Goal: Information Seeking & Learning: Learn about a topic

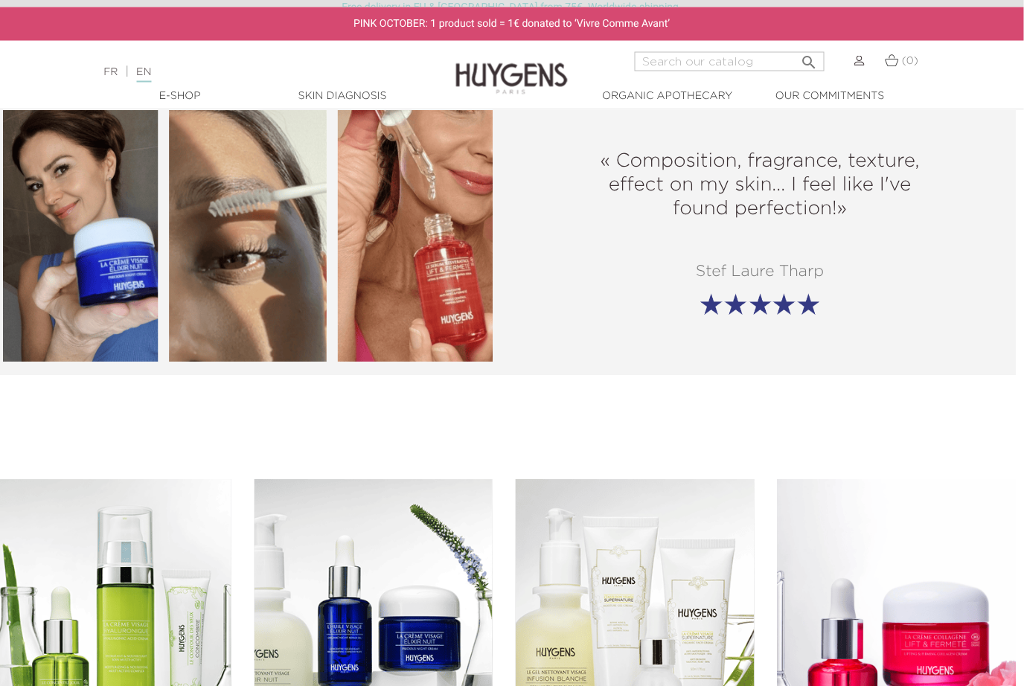
scroll to position [1888, 7]
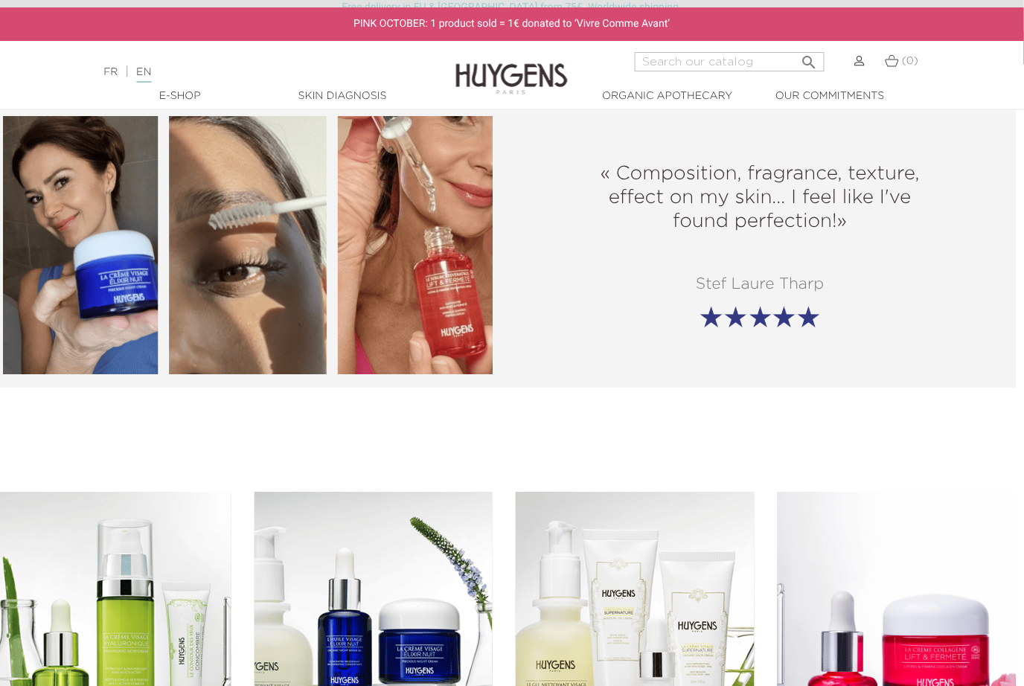
click at [456, 319] on img at bounding box center [249, 245] width 490 height 258
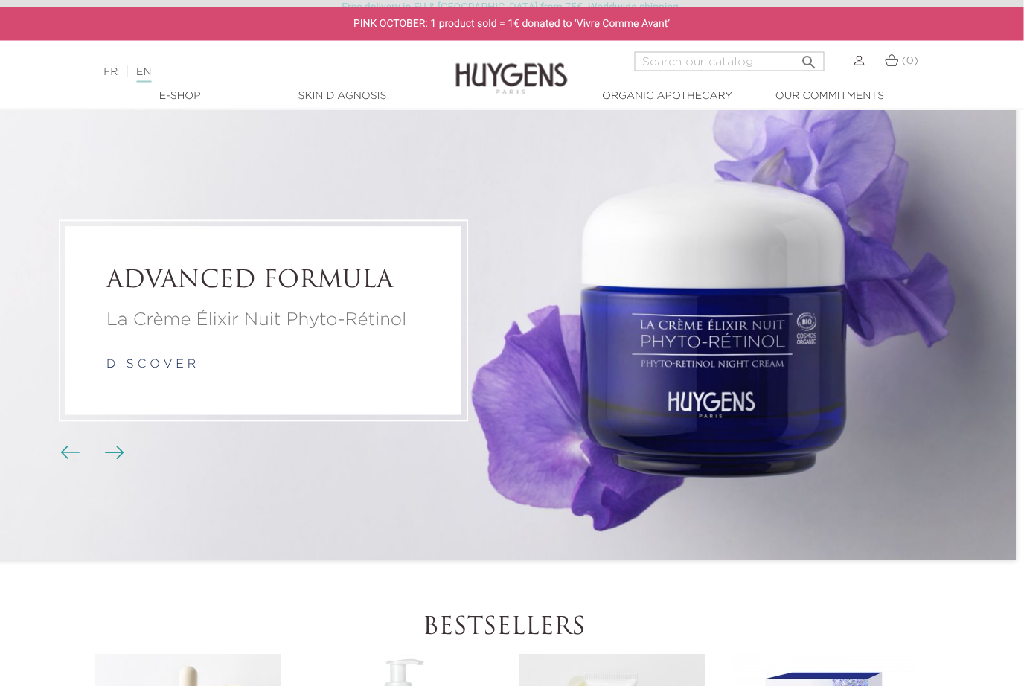
scroll to position [0, 7]
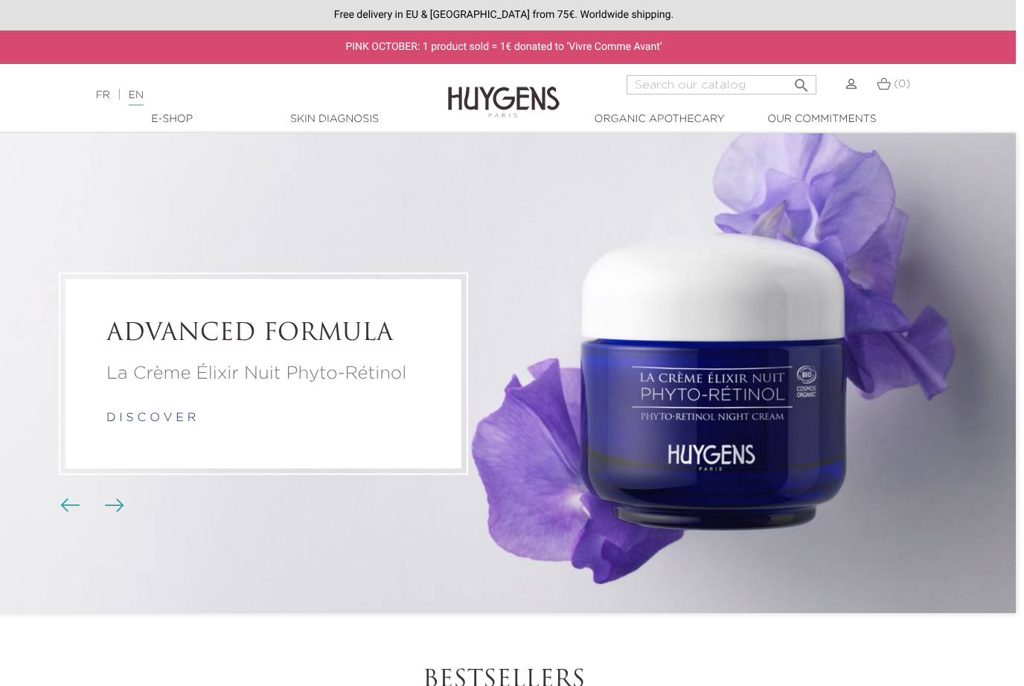
click at [144, 99] on link "EN" at bounding box center [136, 98] width 15 height 16
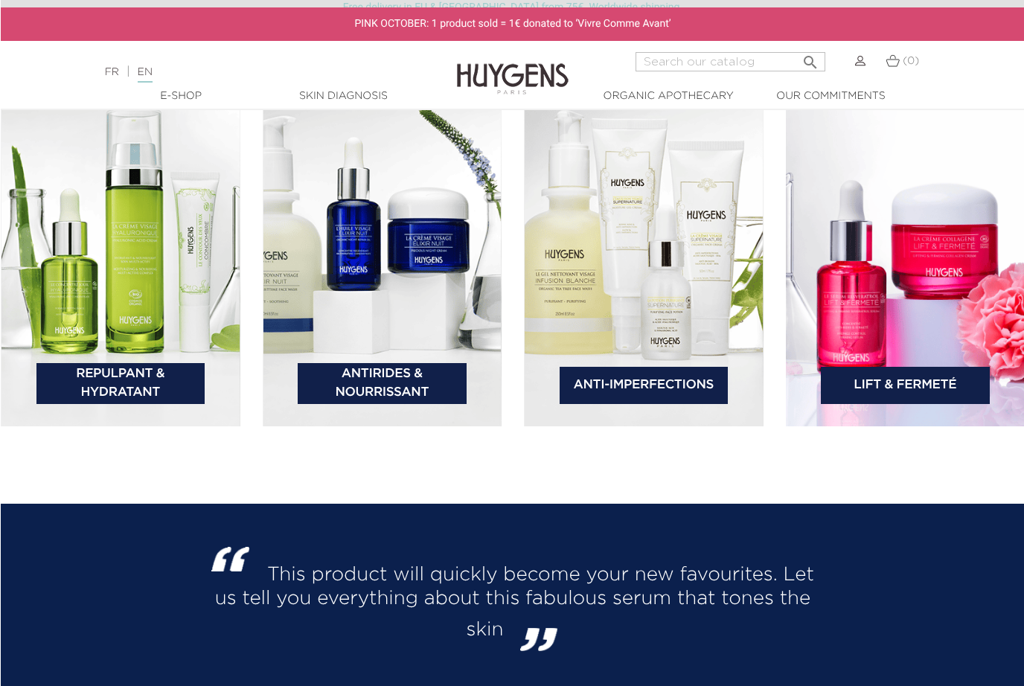
scroll to position [2298, 0]
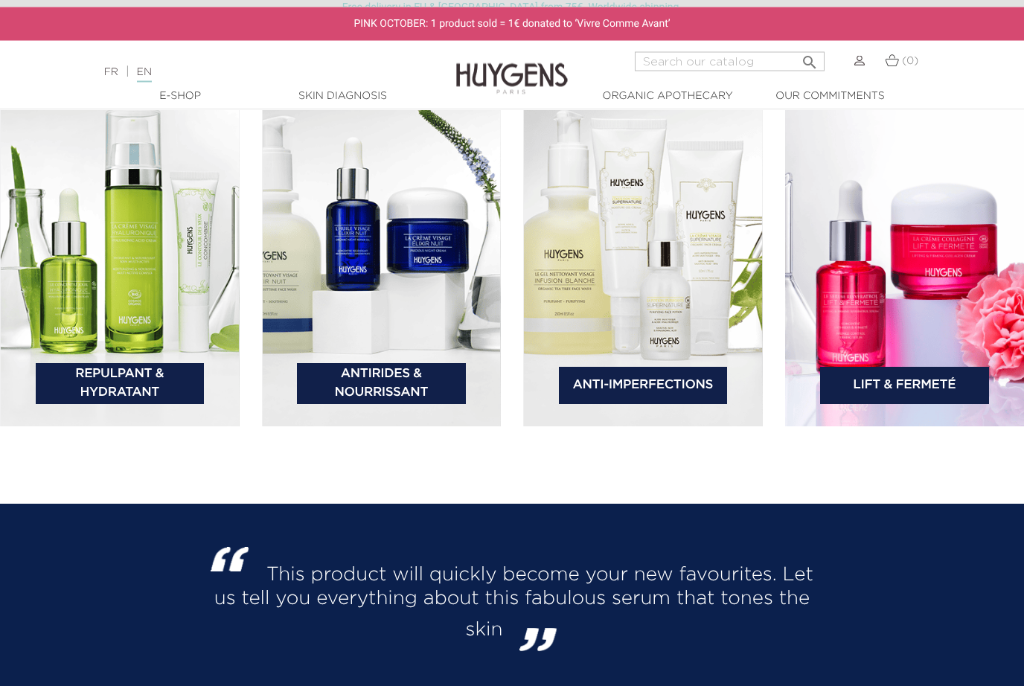
click at [908, 405] on link "Lift & Fermeté" at bounding box center [904, 386] width 169 height 37
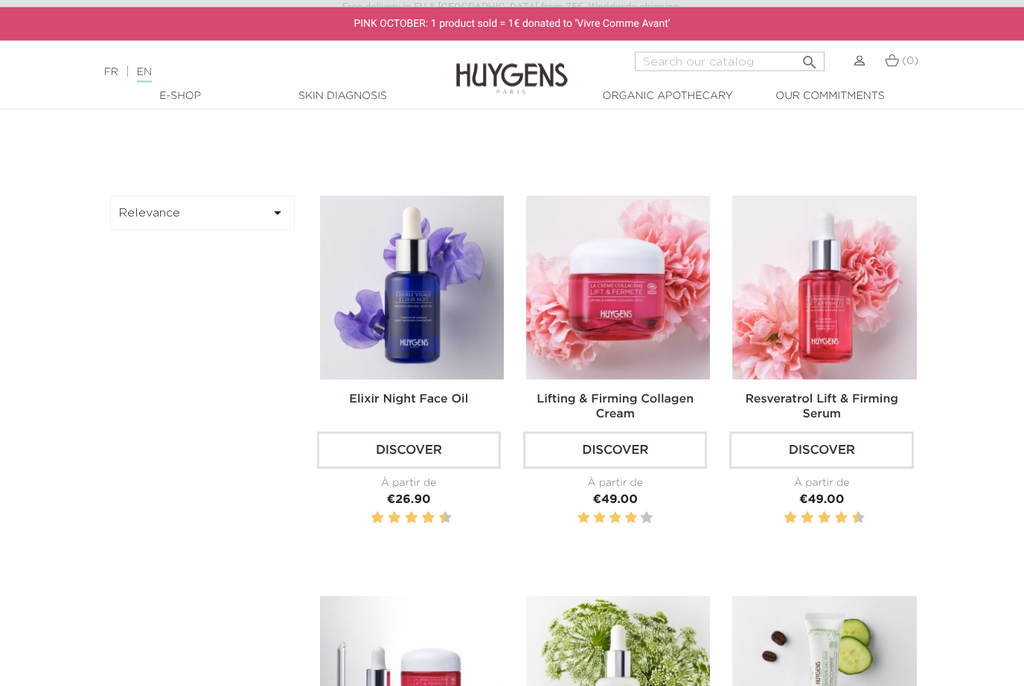
scroll to position [452, 0]
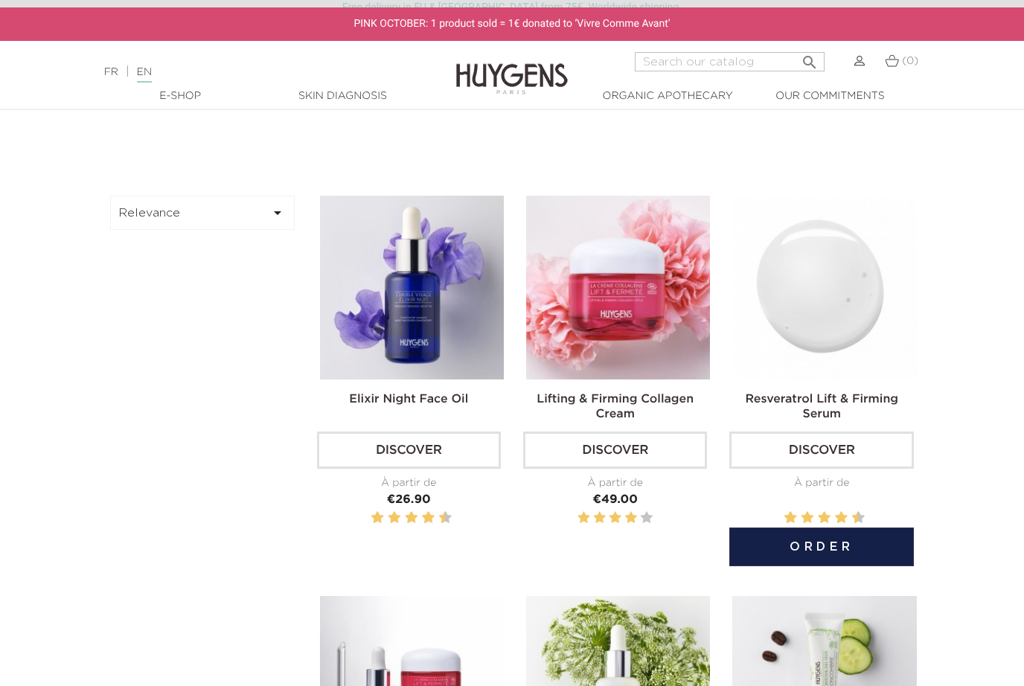
click at [887, 420] on link "Resveratrol Lift & Firming Serum" at bounding box center [821, 407] width 153 height 27
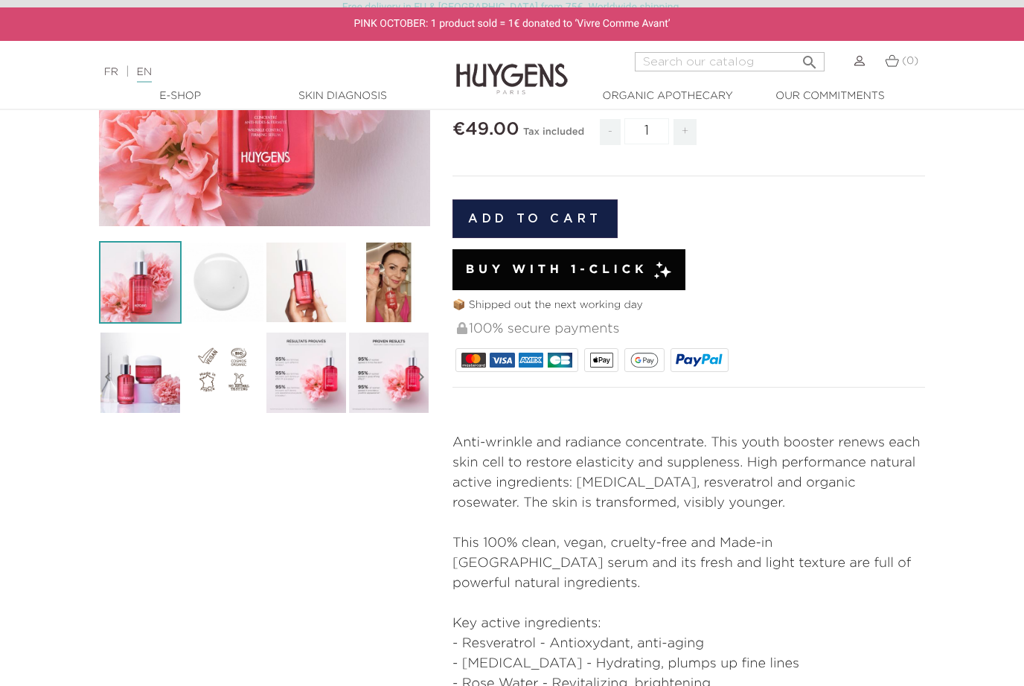
scroll to position [297, 0]
click at [307, 357] on img at bounding box center [306, 373] width 83 height 83
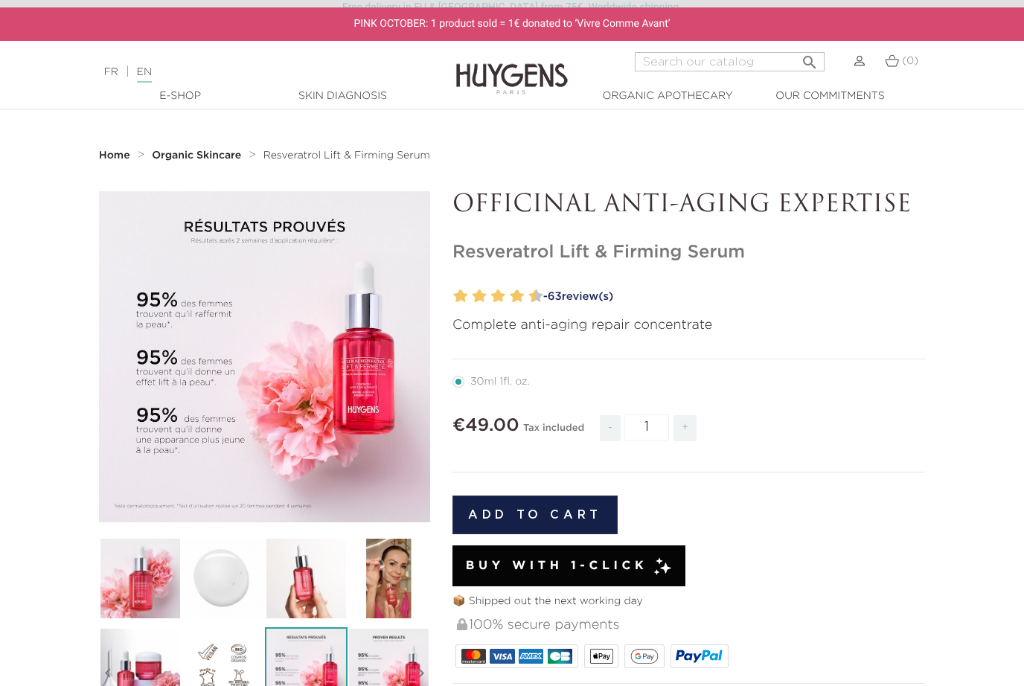
scroll to position [0, 0]
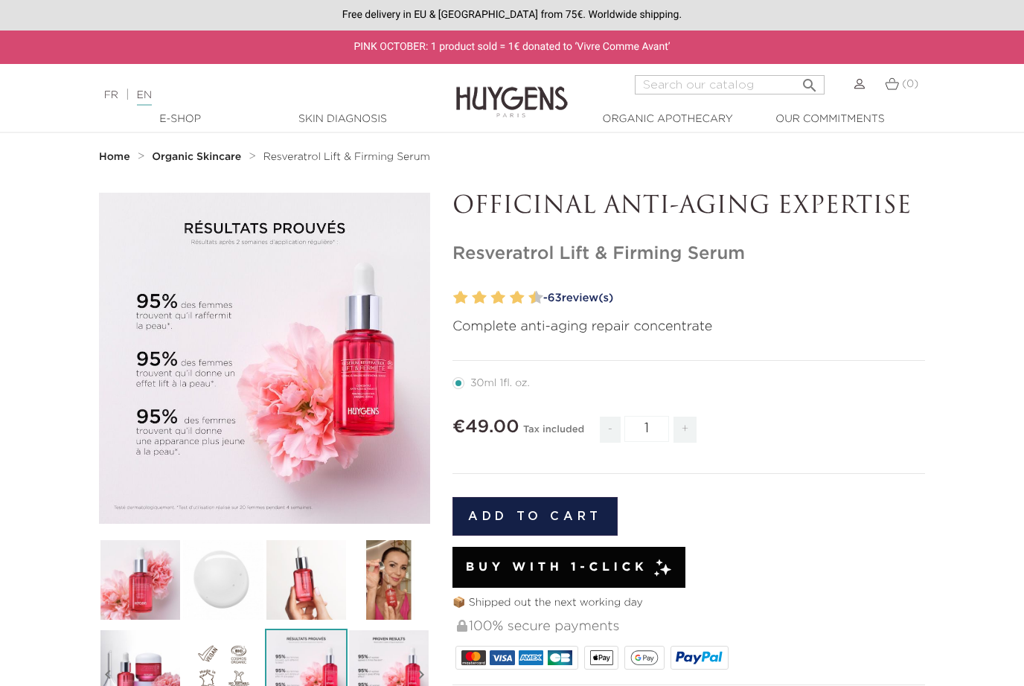
click at [690, 86] on input "Search" at bounding box center [730, 84] width 190 height 19
type input "Eye"
click at [809, 81] on button " Search" at bounding box center [809, 81] width 27 height 20
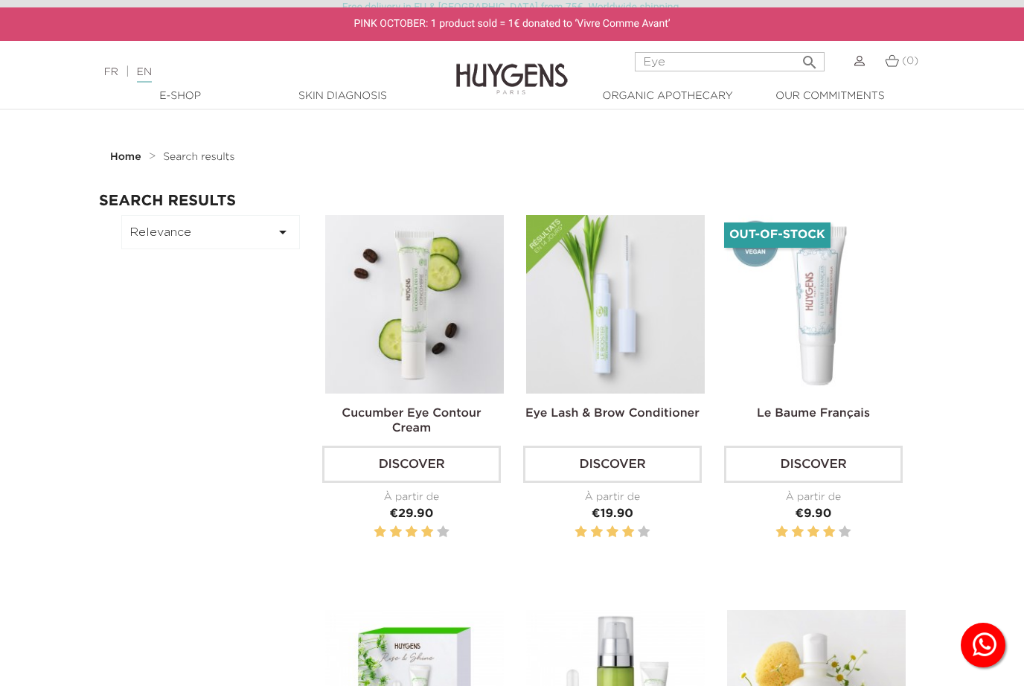
scroll to position [4, 0]
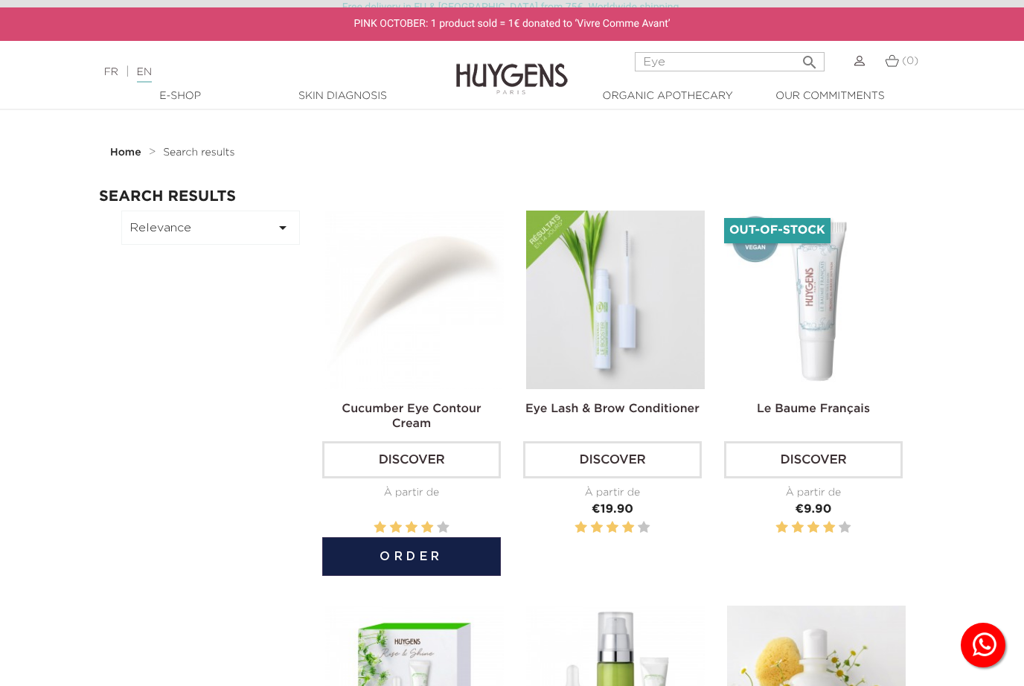
click at [423, 332] on img at bounding box center [414, 300] width 179 height 179
